Goal: Information Seeking & Learning: Find specific fact

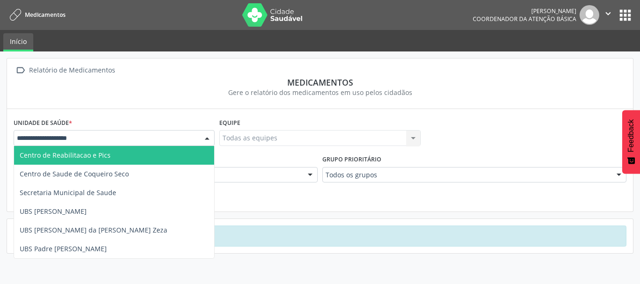
click at [213, 135] on div at bounding box center [207, 139] width 14 height 16
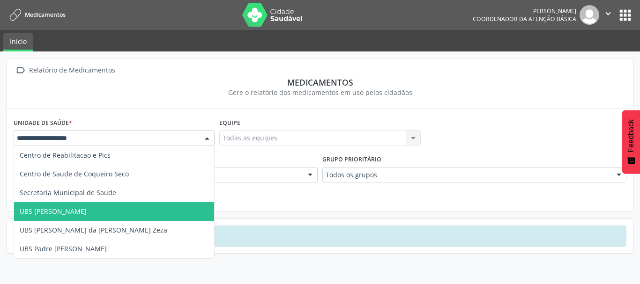
click at [173, 207] on span "UBS [PERSON_NAME]" at bounding box center [114, 211] width 200 height 19
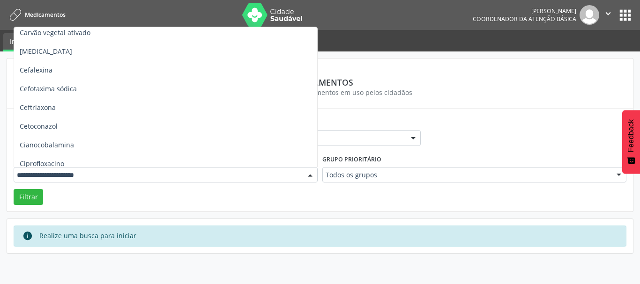
scroll to position [656, 0]
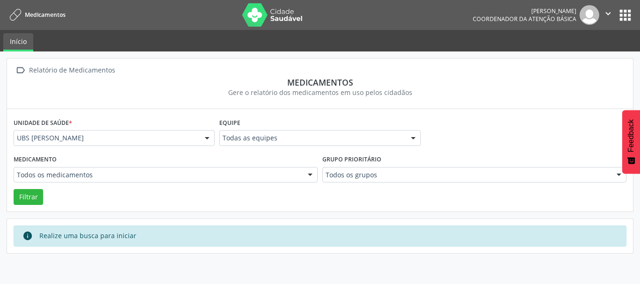
click at [362, 114] on div "Unidade de saúde * UBS [PERSON_NAME] Centro de Reabilitacao e Pics Centro de Sa…" at bounding box center [320, 160] width 626 height 102
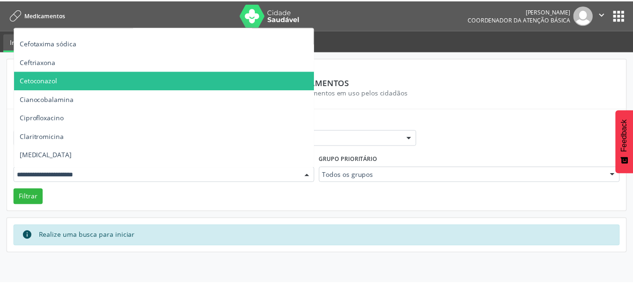
scroll to position [750, 0]
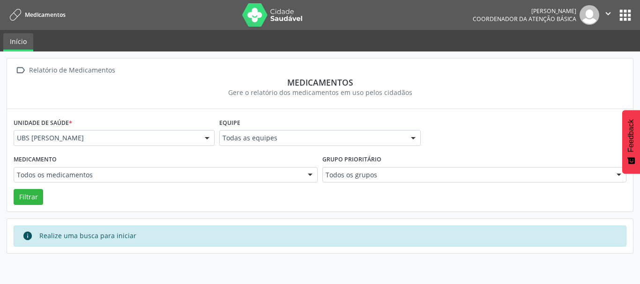
click at [293, 191] on form "Unidade de saúde * UBS [PERSON_NAME] Centro de Reabilitacao e Pics Centro de Sa…" at bounding box center [320, 160] width 613 height 89
click at [20, 197] on button "Filtrar" at bounding box center [29, 197] width 30 height 16
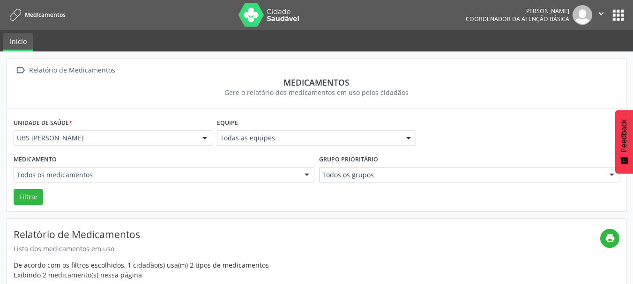
scroll to position [75, 0]
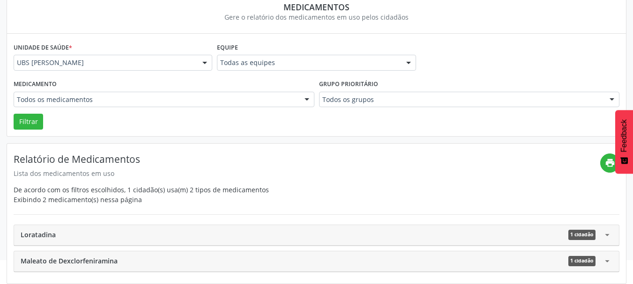
click at [600, 236] on div "Loratadina 1 cidadão" at bounding box center [311, 235] width 581 height 10
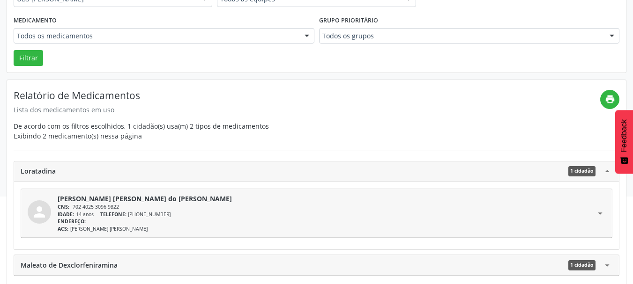
scroll to position [143, 0]
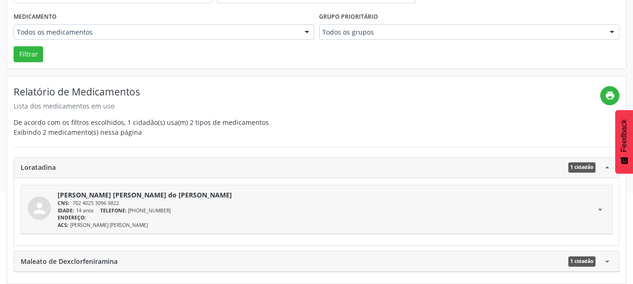
drag, startPoint x: 607, startPoint y: 263, endPoint x: 569, endPoint y: 263, distance: 37.9
click at [606, 263] on icon "arrow_drop_down" at bounding box center [607, 262] width 10 height 10
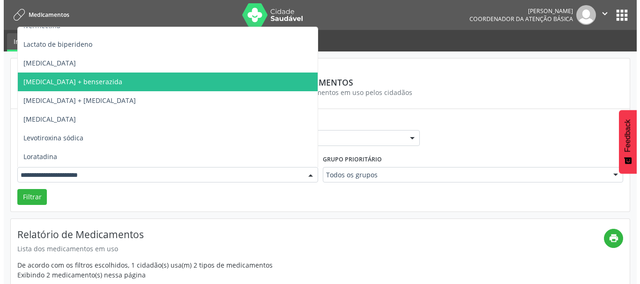
scroll to position [2342, 0]
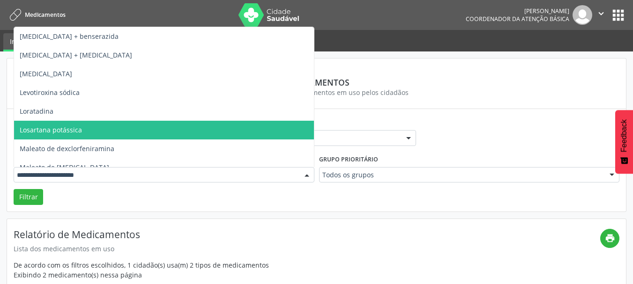
click at [60, 127] on span "Losartana potássica" at bounding box center [51, 130] width 62 height 9
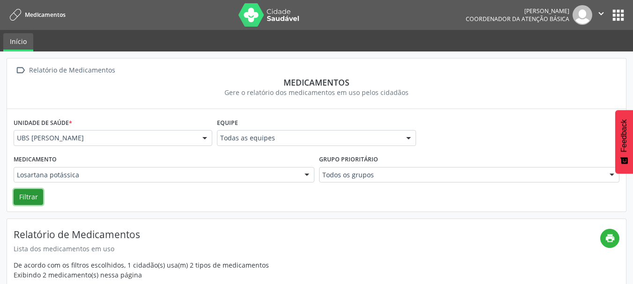
click at [36, 199] on button "Filtrar" at bounding box center [29, 197] width 30 height 16
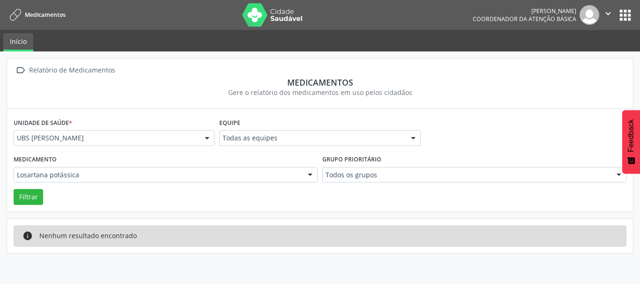
click at [208, 137] on div at bounding box center [207, 139] width 14 height 16
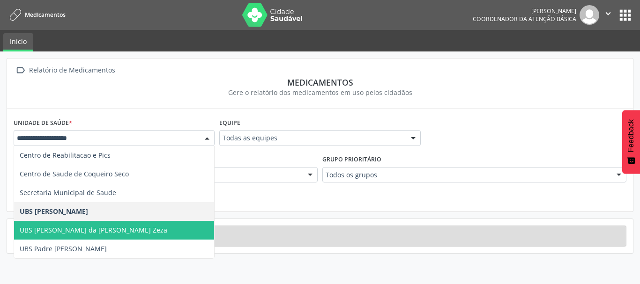
click at [165, 226] on span "UBS [PERSON_NAME] da [PERSON_NAME] Zeza" at bounding box center [114, 230] width 200 height 19
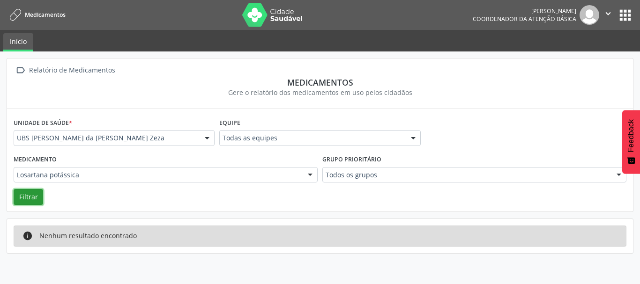
click at [33, 199] on button "Filtrar" at bounding box center [29, 197] width 30 height 16
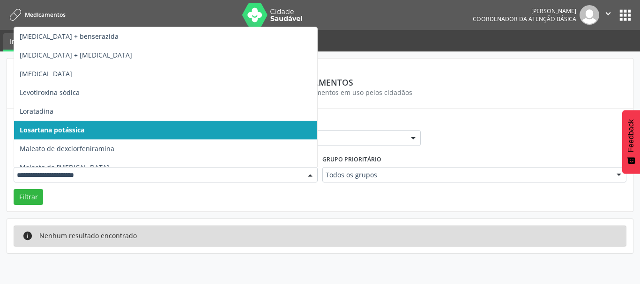
click at [121, 134] on span "Losartana potássica" at bounding box center [212, 130] width 397 height 19
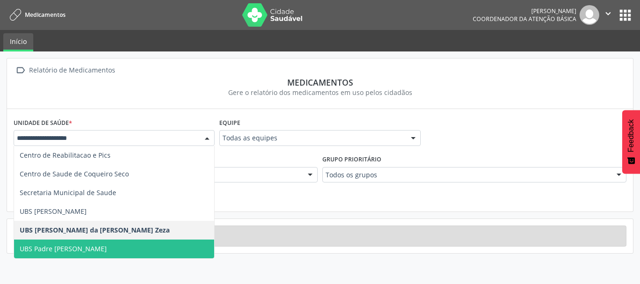
click at [89, 251] on span "UBS Padre [PERSON_NAME]" at bounding box center [114, 249] width 200 height 19
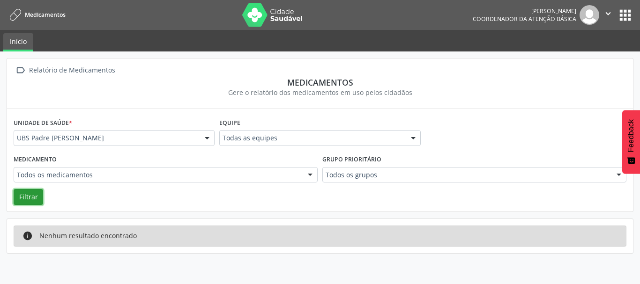
click at [36, 198] on button "Filtrar" at bounding box center [29, 197] width 30 height 16
click at [27, 196] on button "Filtrar" at bounding box center [29, 197] width 30 height 16
click at [203, 139] on div at bounding box center [207, 139] width 14 height 16
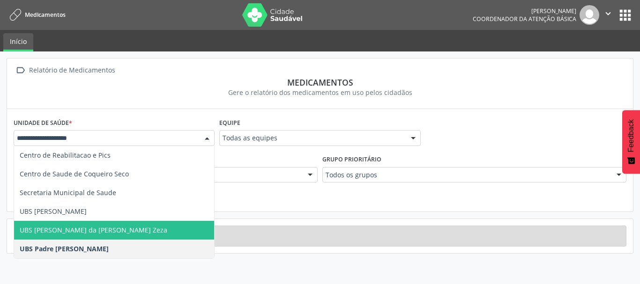
click at [135, 231] on span "UBS [PERSON_NAME] da [PERSON_NAME] Zeza" at bounding box center [94, 230] width 148 height 9
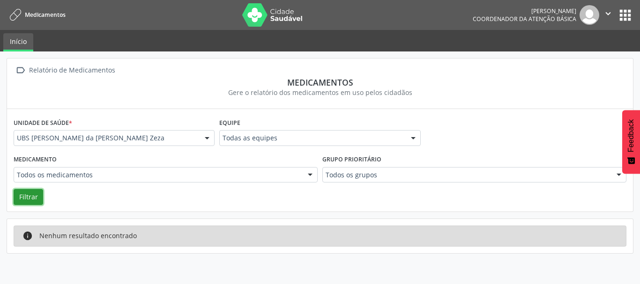
click at [33, 194] on button "Filtrar" at bounding box center [29, 197] width 30 height 16
click at [45, 12] on span "Medicamentos" at bounding box center [45, 15] width 41 height 8
click at [17, 45] on link "Início" at bounding box center [18, 42] width 30 height 18
click at [45, 16] on span "Medicamentos" at bounding box center [45, 15] width 41 height 8
click at [13, 44] on link "Início" at bounding box center [18, 42] width 30 height 18
